Goal: Information Seeking & Learning: Learn about a topic

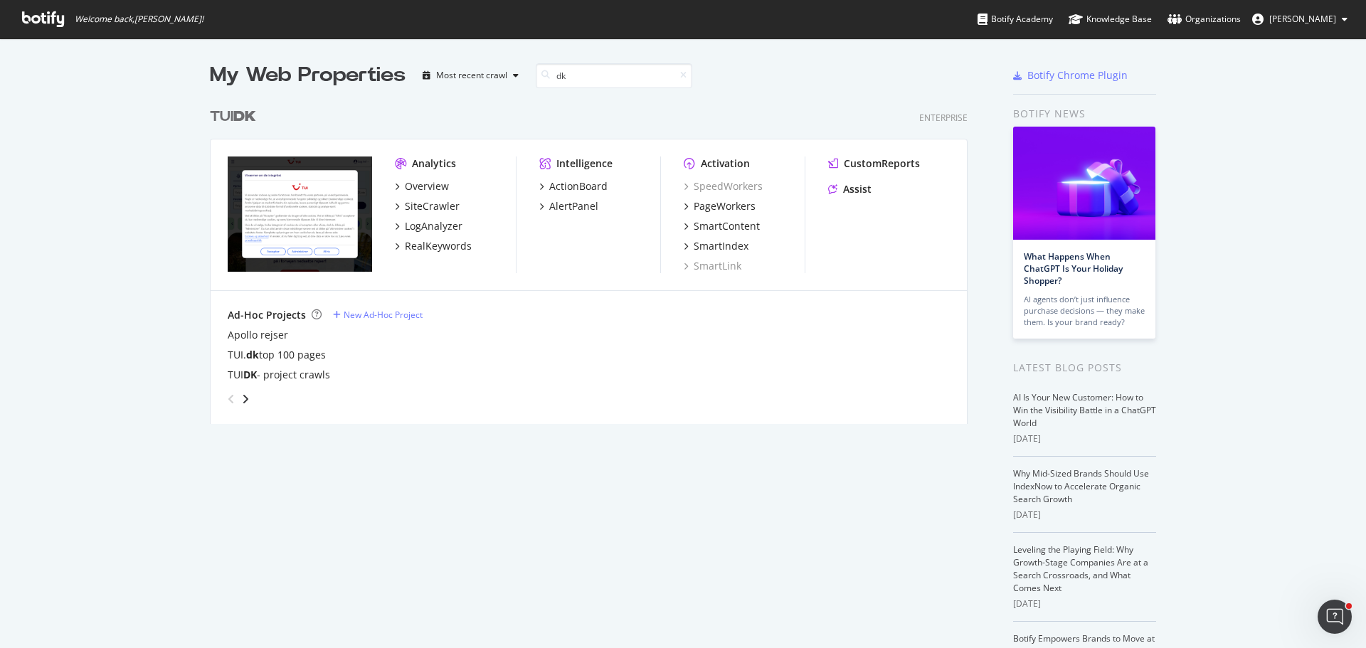
scroll to position [324, 759]
type input "dk"
click at [417, 208] on div "SiteCrawler" at bounding box center [432, 206] width 55 height 14
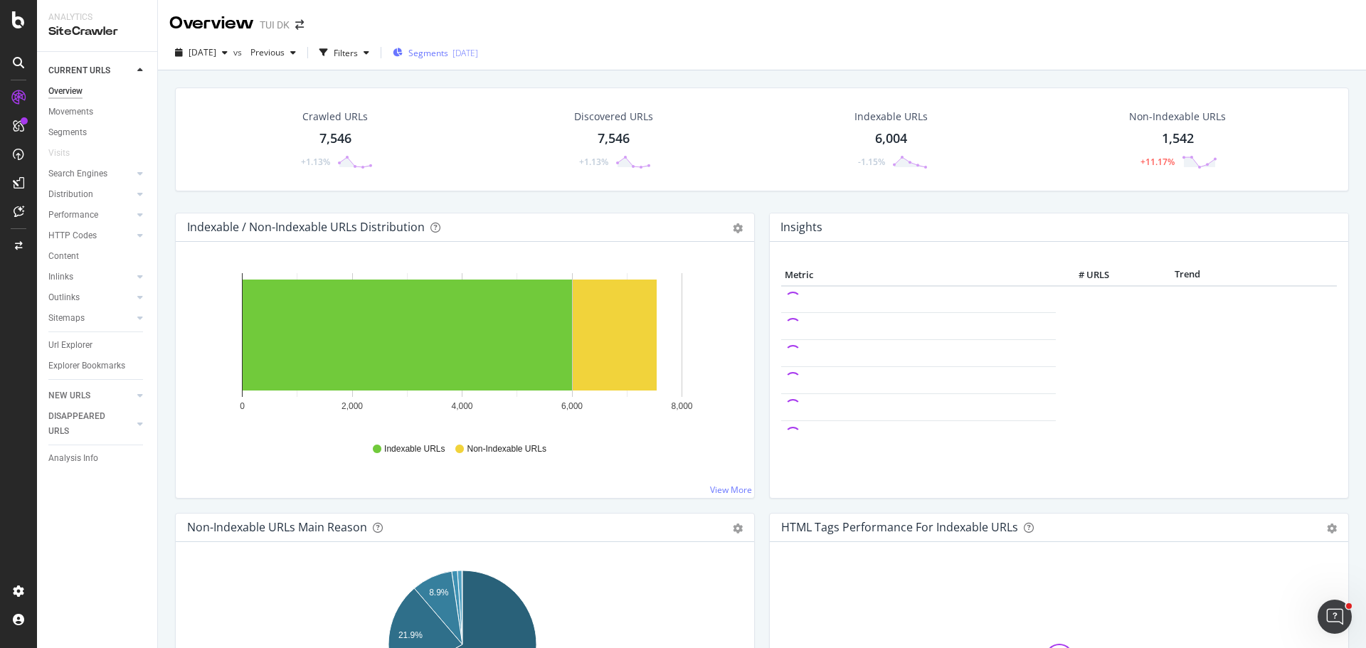
click at [478, 55] on div "[DATE]" at bounding box center [466, 53] width 26 height 12
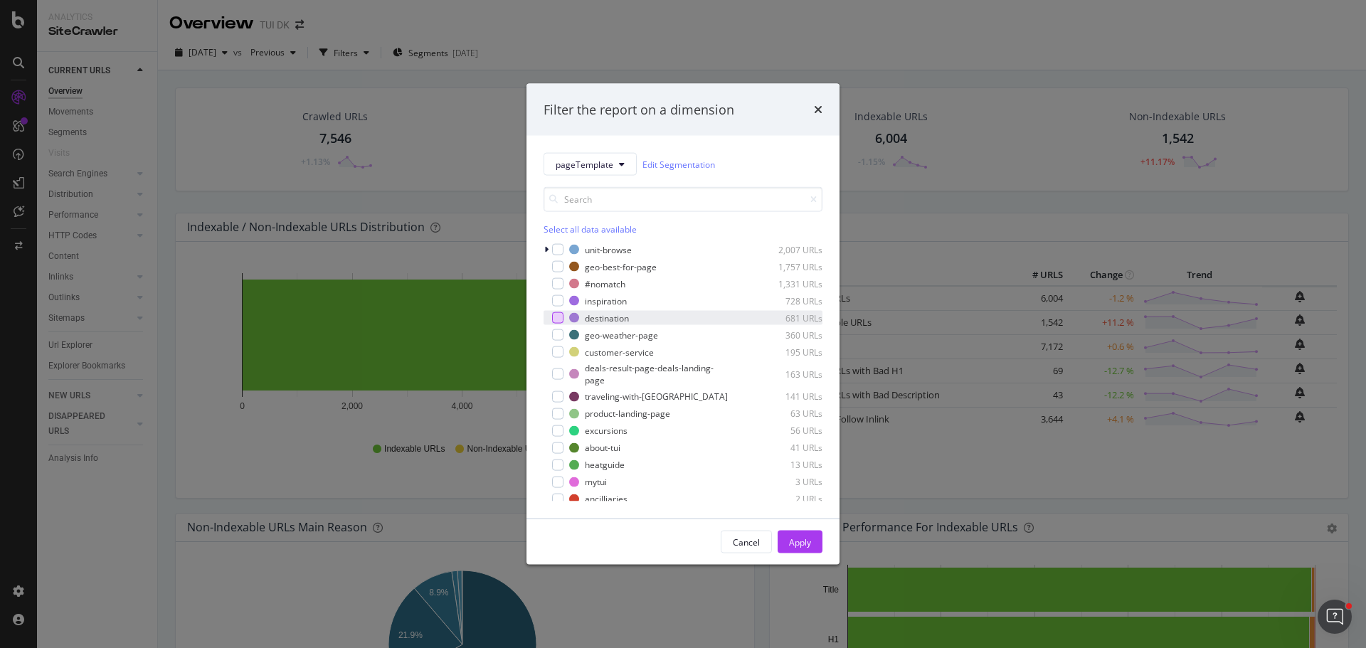
click at [557, 320] on div "modal" at bounding box center [557, 317] width 11 height 11
click at [799, 539] on div "Apply" at bounding box center [800, 542] width 22 height 12
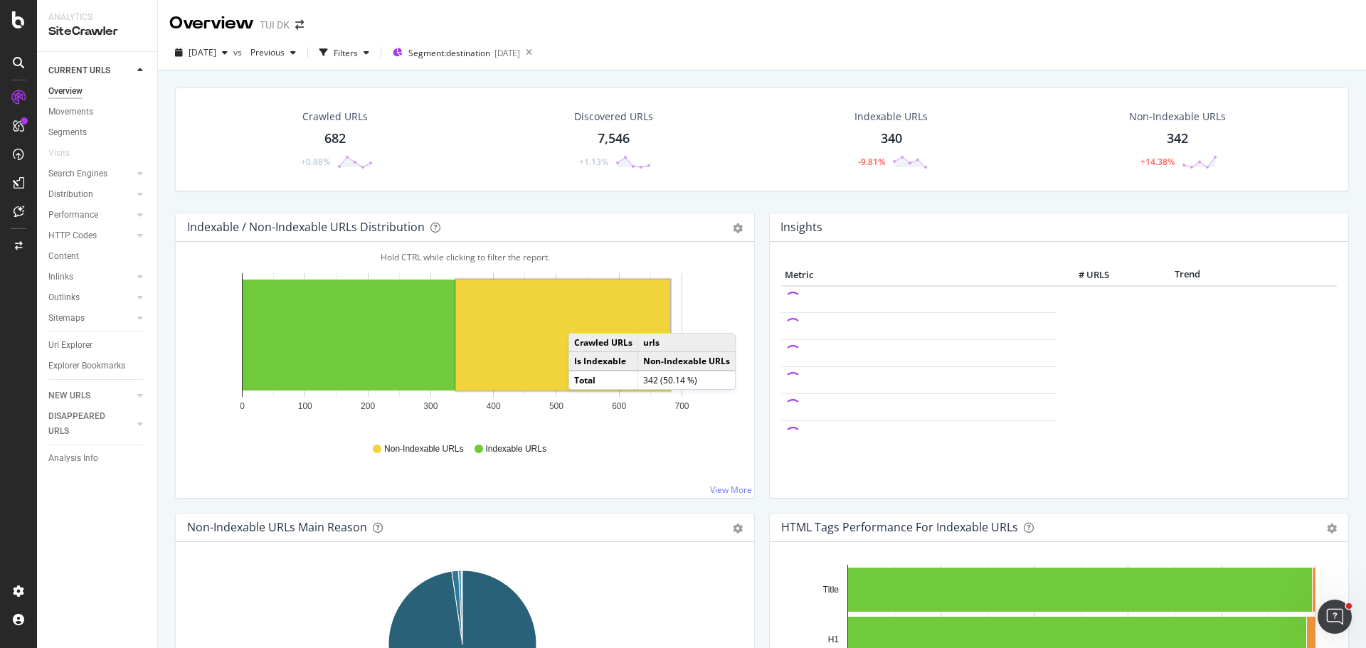
click at [583, 319] on rect "A chart." at bounding box center [563, 335] width 214 height 111
